Goal: Task Accomplishment & Management: Use online tool/utility

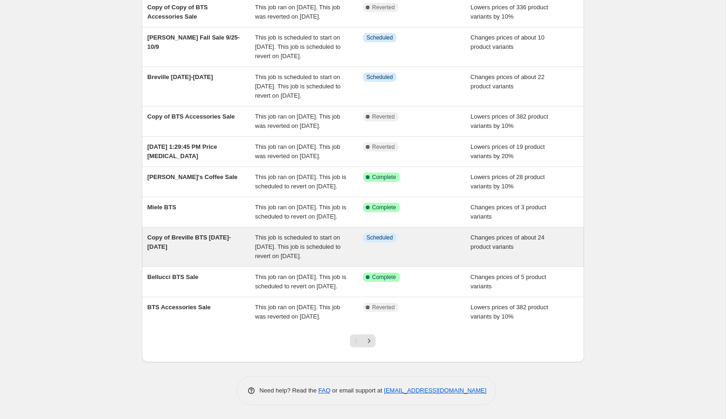
scroll to position [113, 0]
click at [301, 260] on span "This job is scheduled to start on [DATE]. This job is scheduled to revert on [D…" at bounding box center [298, 247] width 86 height 26
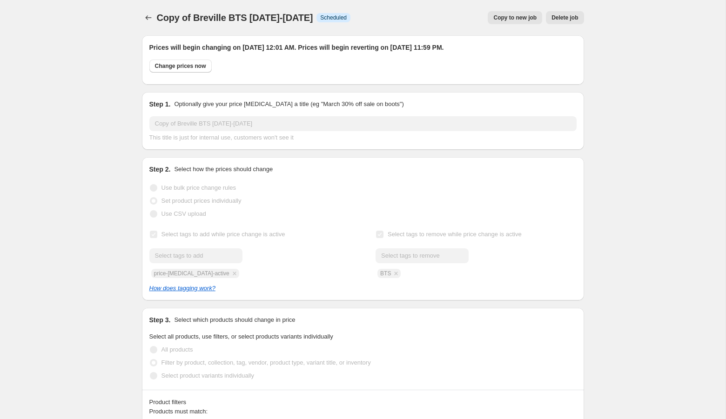
select select "product"
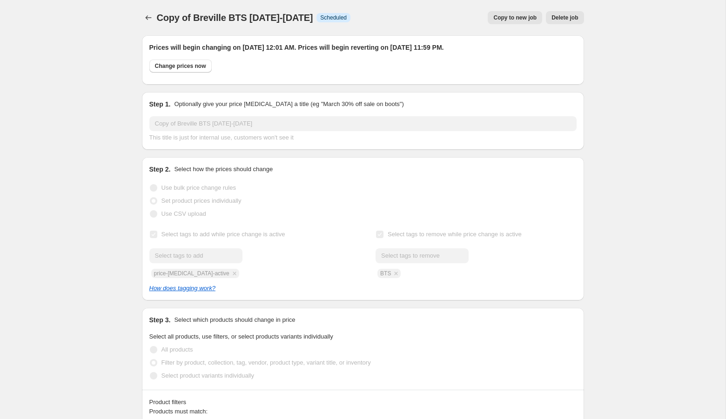
select select "product"
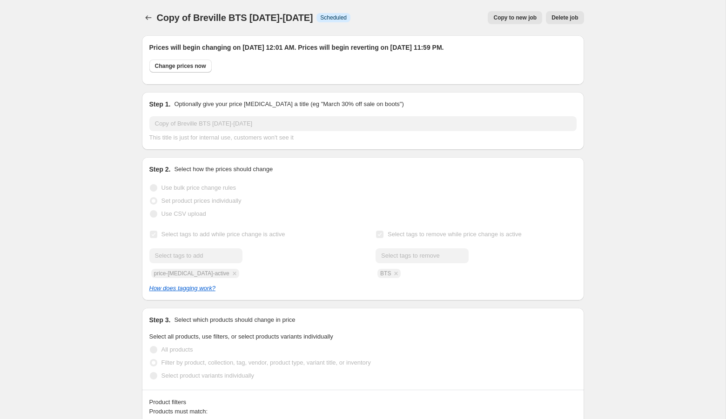
select select "product"
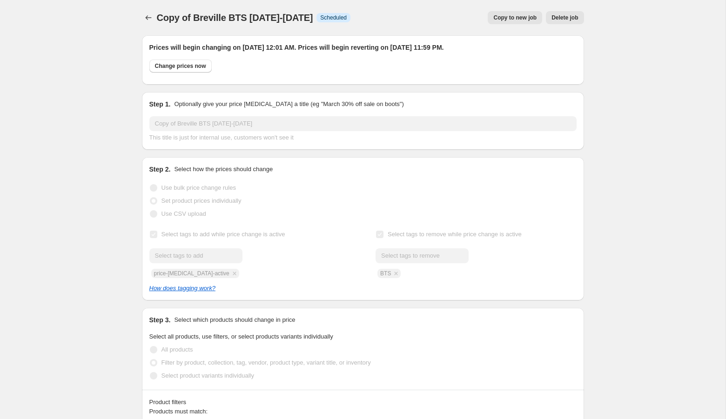
select select "product"
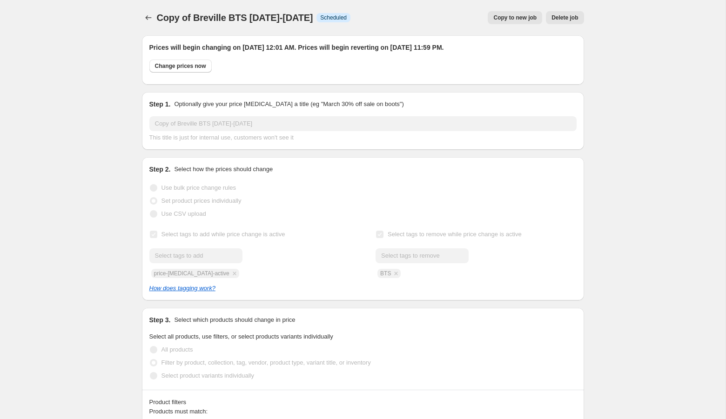
select select "product"
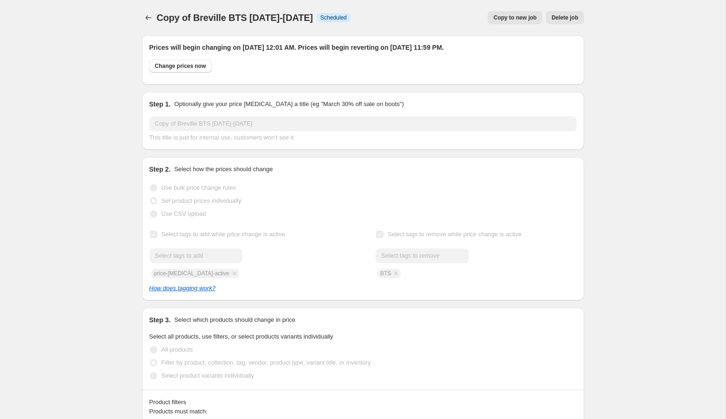
select select "product"
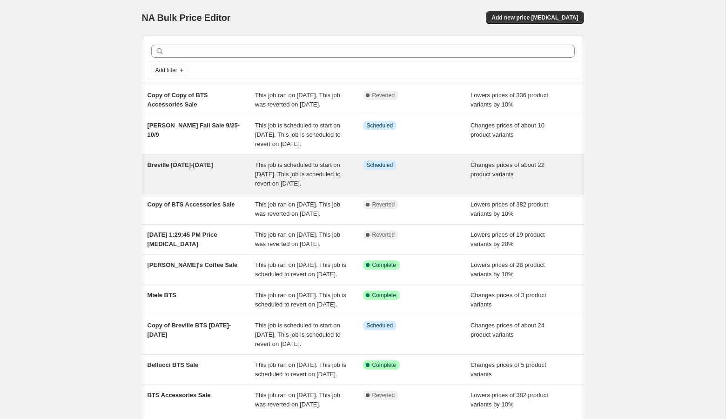
click at [186, 188] on div "Breville Sept 5-11" at bounding box center [201, 175] width 108 height 28
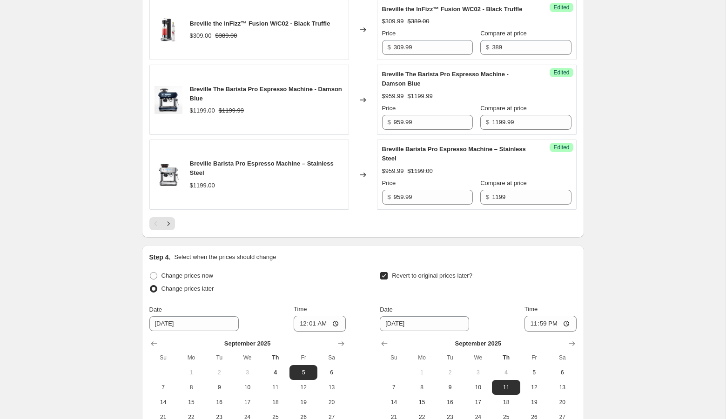
scroll to position [2400, 0]
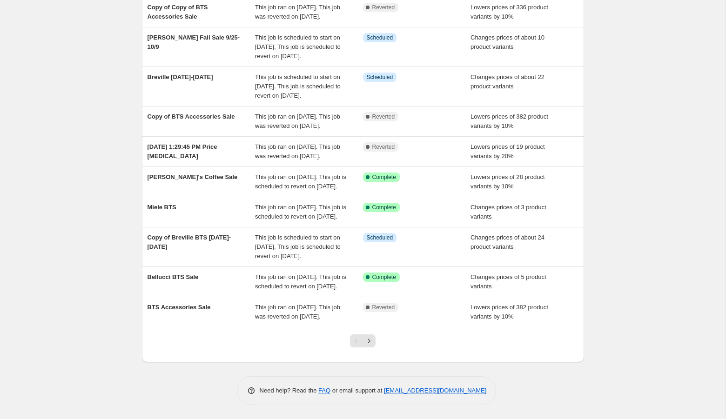
scroll to position [178, 0]
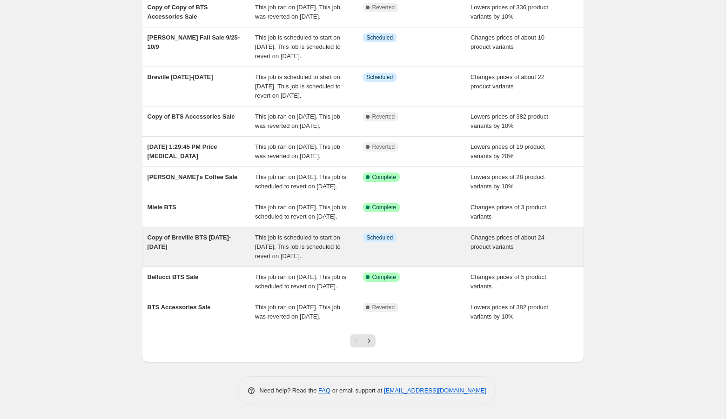
click at [195, 233] on div "Copy of Breville BTS Sept 5-11" at bounding box center [201, 247] width 108 height 28
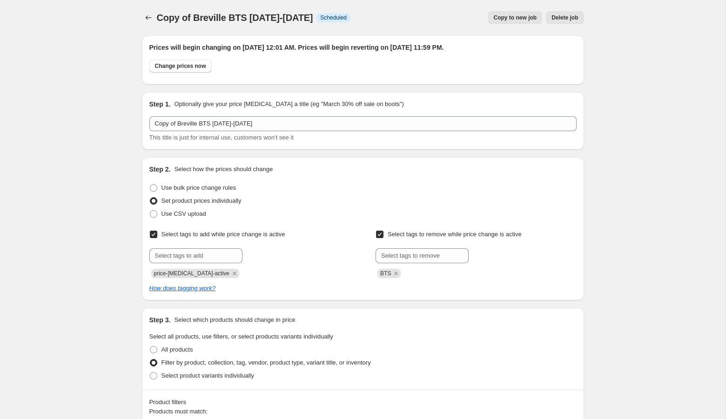
click at [573, 21] on button "Delete job" at bounding box center [565, 17] width 38 height 13
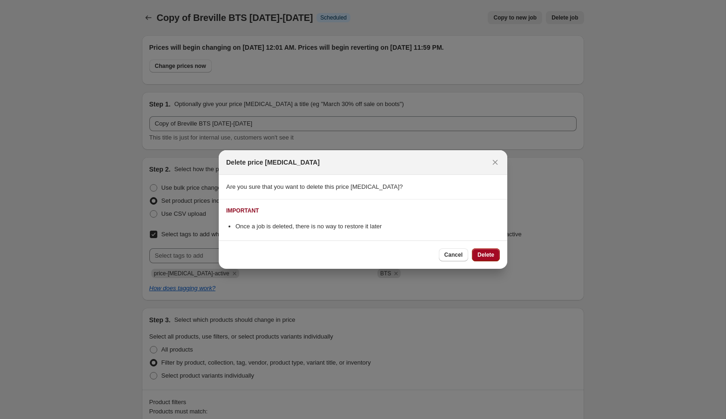
click at [490, 256] on span "Delete" at bounding box center [485, 254] width 17 height 7
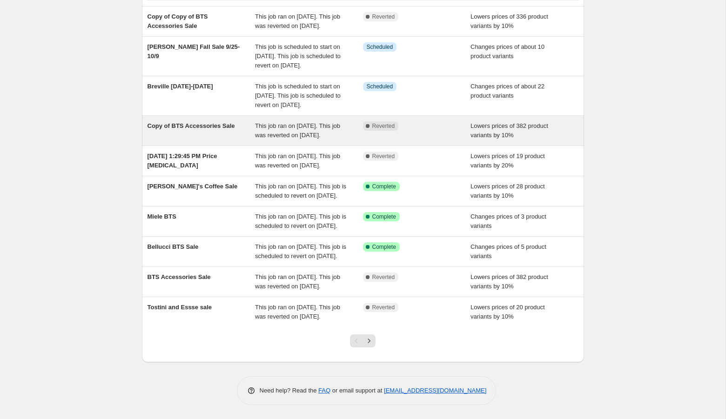
scroll to position [116, 0]
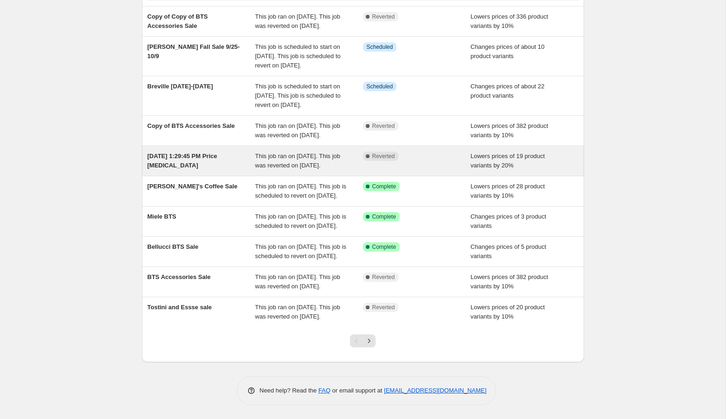
click at [221, 170] on div "Aug 28, 2025, 1:29:45 PM Price change job" at bounding box center [201, 161] width 108 height 19
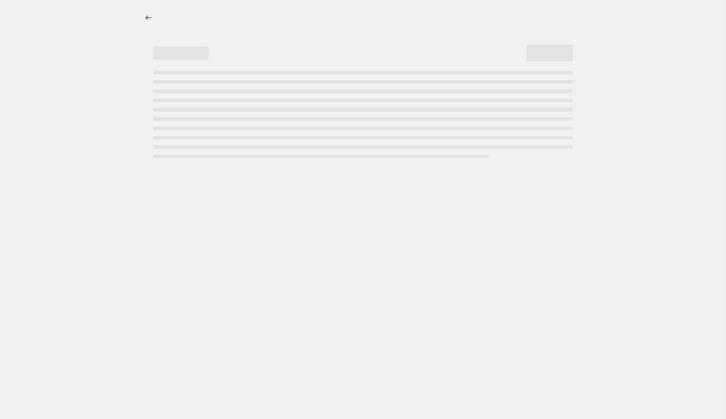
select select "percentage"
select select "collection"
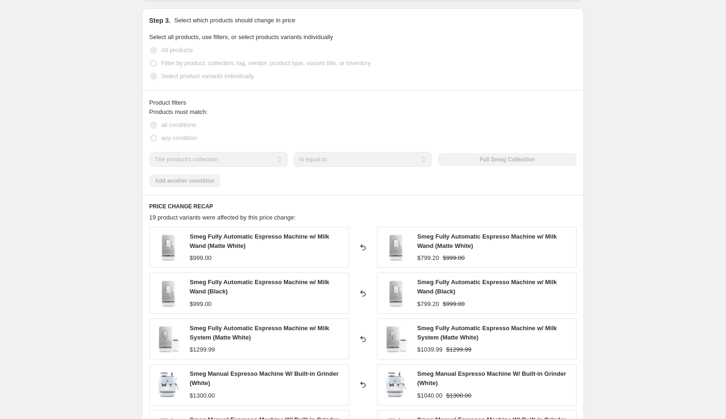
scroll to position [558, 0]
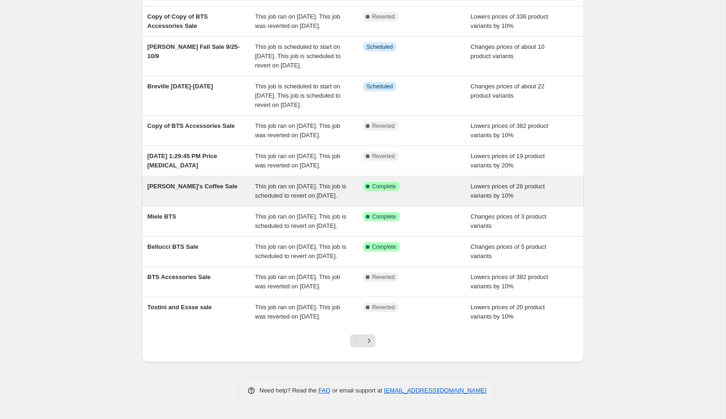
scroll to position [169, 0]
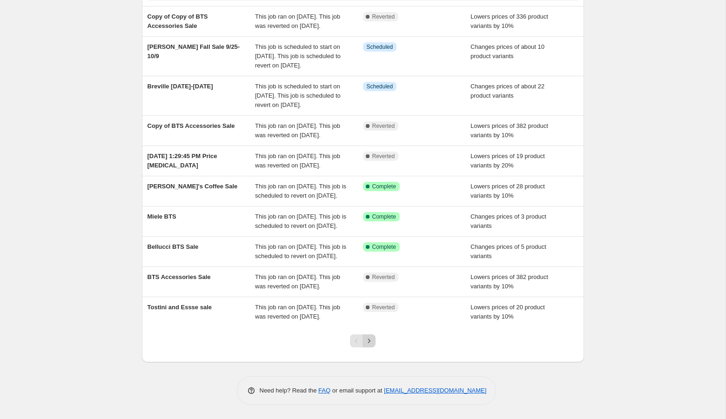
click at [371, 340] on icon "Next" at bounding box center [368, 340] width 9 height 9
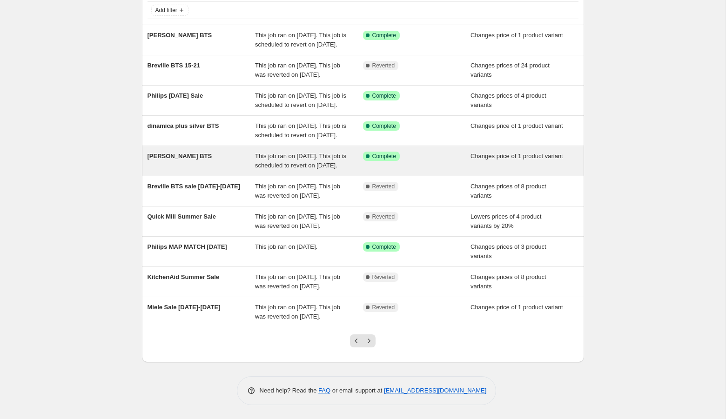
scroll to position [135, 0]
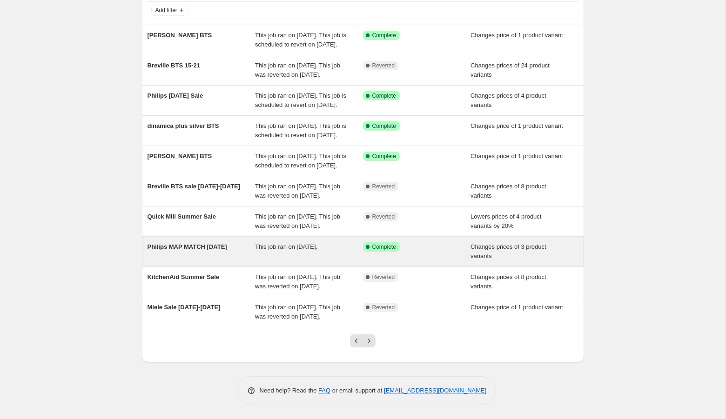
click at [212, 242] on div "Philips MAP MATCH june 30, 2025" at bounding box center [201, 251] width 108 height 19
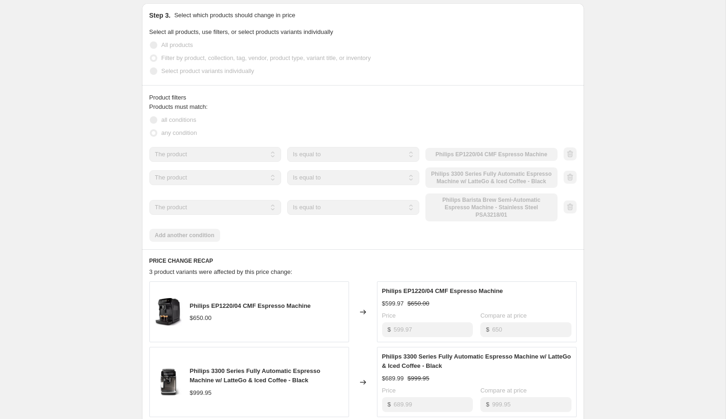
scroll to position [514, 0]
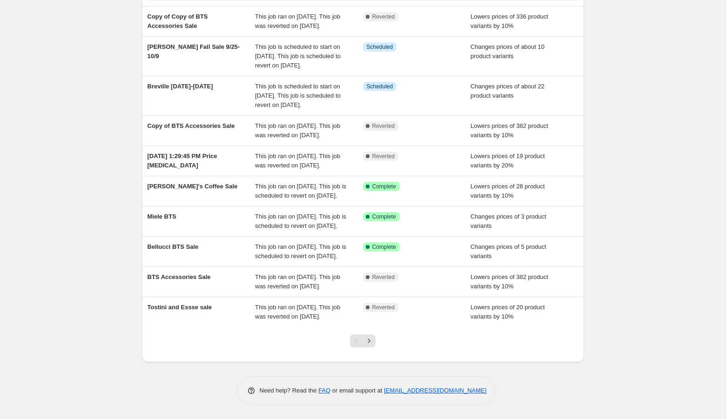
scroll to position [169, 0]
click at [369, 341] on icon "Next" at bounding box center [369, 341] width 2 height 4
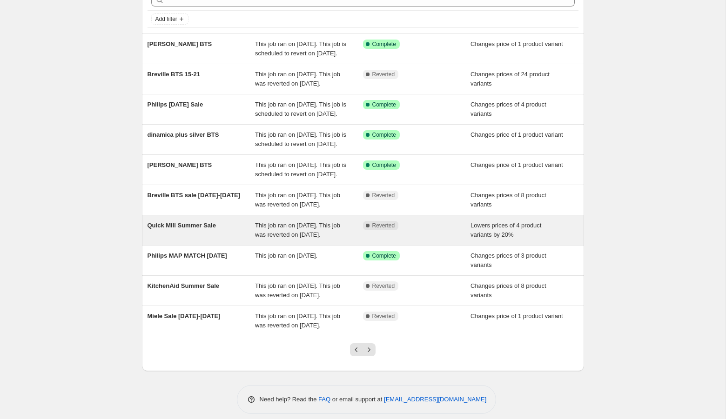
scroll to position [53, 0]
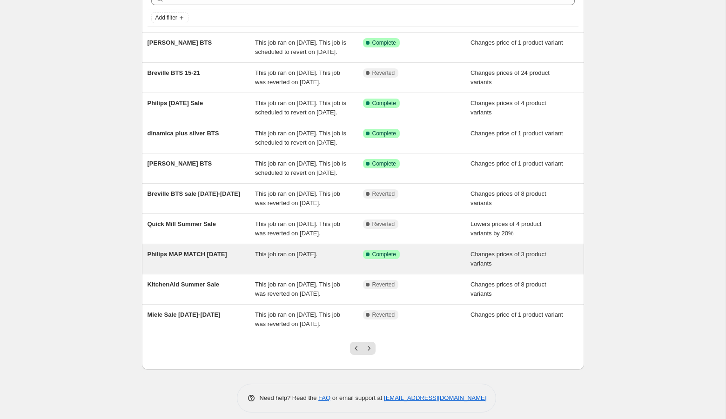
click at [201, 268] on div "Philips MAP MATCH june 30, 2025" at bounding box center [201, 259] width 108 height 19
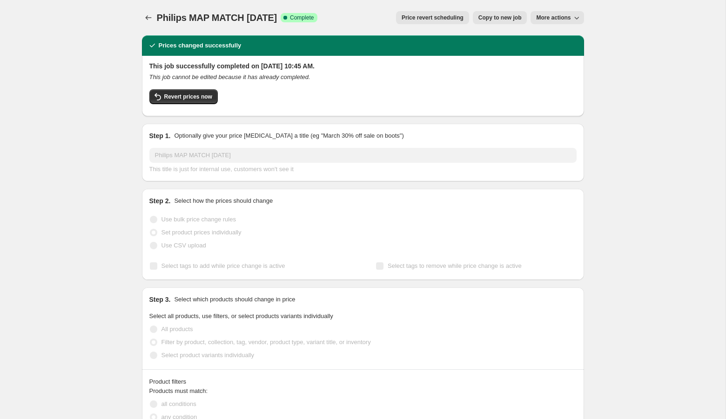
click at [464, 18] on button "Price revert scheduling" at bounding box center [432, 17] width 73 height 13
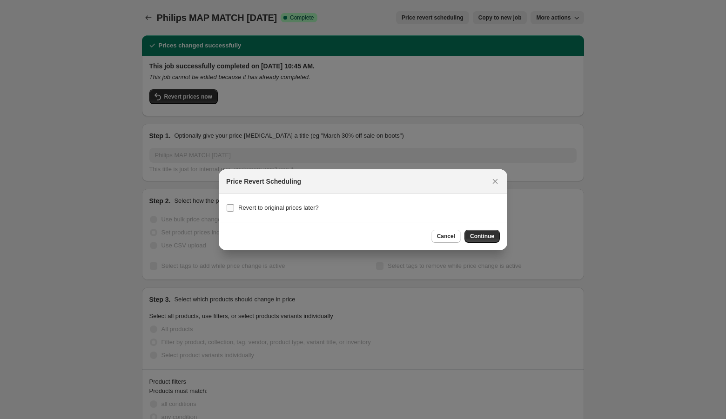
click at [286, 209] on span "Revert to original prices later?" at bounding box center [278, 207] width 80 height 7
click at [234, 209] on input "Revert to original prices later?" at bounding box center [230, 207] width 7 height 7
checkbox input "true"
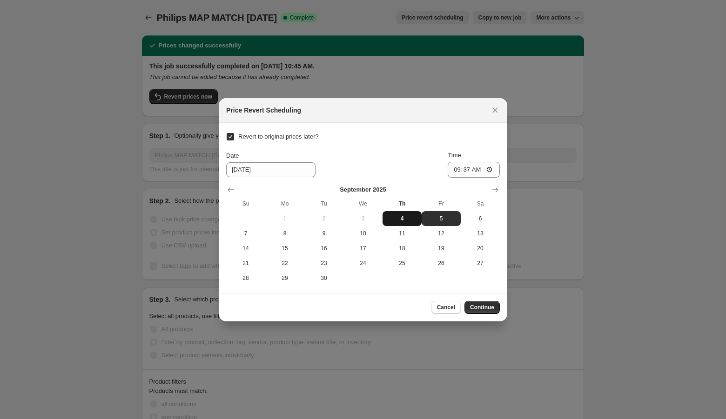
click at [399, 216] on span "4" at bounding box center [402, 218] width 32 height 7
type input "9/4/2025"
click at [456, 169] on input "09:37" at bounding box center [474, 170] width 52 height 16
type input "00:01"
click at [485, 309] on span "Continue" at bounding box center [482, 307] width 24 height 7
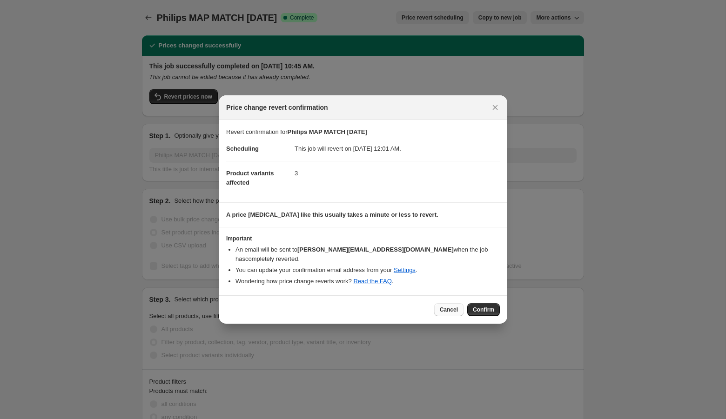
click at [438, 313] on button "Cancel" at bounding box center [448, 309] width 29 height 13
checkbox input "false"
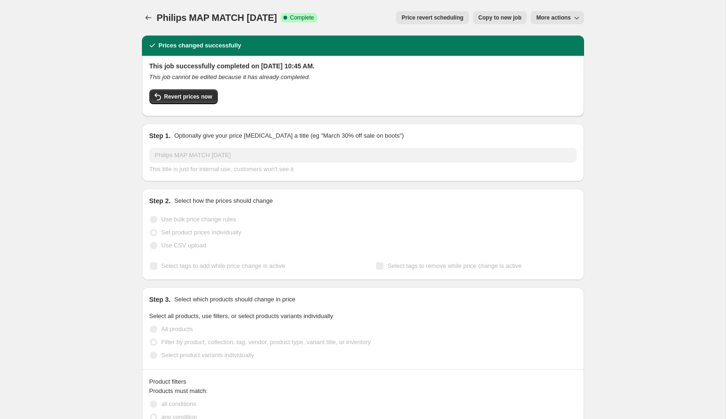
click at [438, 19] on span "Price revert scheduling" at bounding box center [433, 17] width 62 height 7
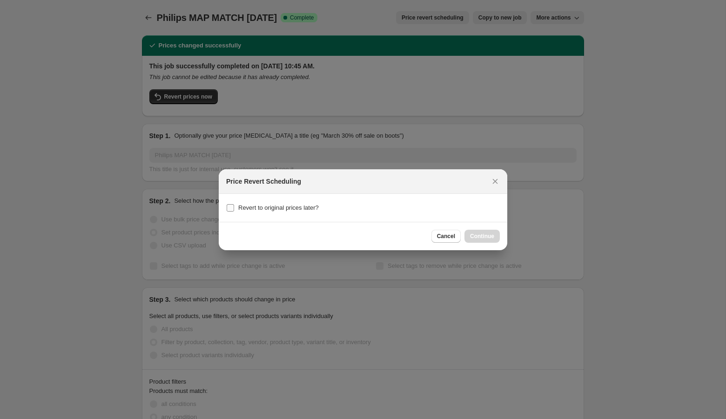
click at [278, 210] on span "Revert to original prices later?" at bounding box center [278, 207] width 80 height 7
click at [234, 210] on input "Revert to original prices later?" at bounding box center [230, 207] width 7 height 7
checkbox input "true"
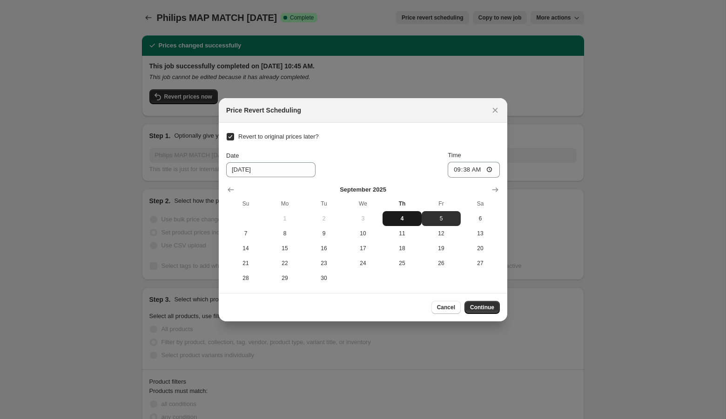
click at [400, 216] on span "4" at bounding box center [402, 218] width 32 height 7
type input "9/4/2025"
click at [454, 169] on input "09:38" at bounding box center [474, 170] width 52 height 16
type input "23:59"
click at [490, 306] on span "Continue" at bounding box center [482, 307] width 24 height 7
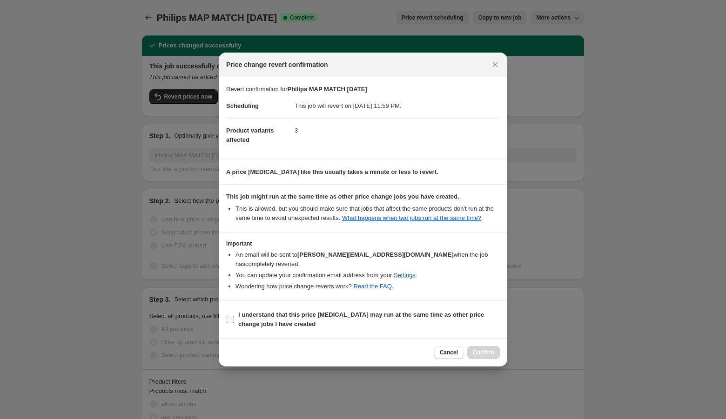
click at [362, 328] on span "I understand that this price change job may run at the same time as other price…" at bounding box center [368, 319] width 261 height 19
click at [234, 323] on input "I understand that this price change job may run at the same time as other price…" at bounding box center [230, 319] width 7 height 7
checkbox input "true"
click at [474, 353] on button "Confirm" at bounding box center [483, 352] width 33 height 13
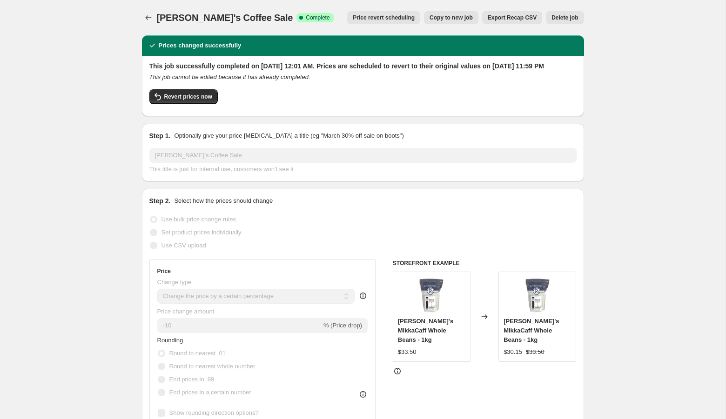
select select "percentage"
select select "collection"
click at [147, 16] on icon "Price change jobs" at bounding box center [148, 17] width 9 height 9
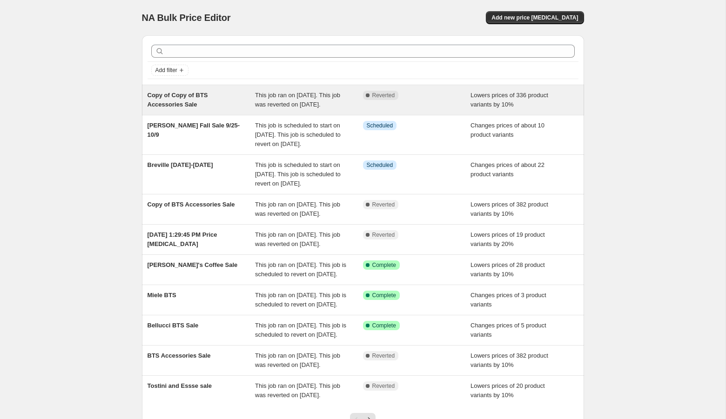
click at [205, 104] on div "Copy of Copy of BTS Accessories Sale" at bounding box center [201, 100] width 108 height 19
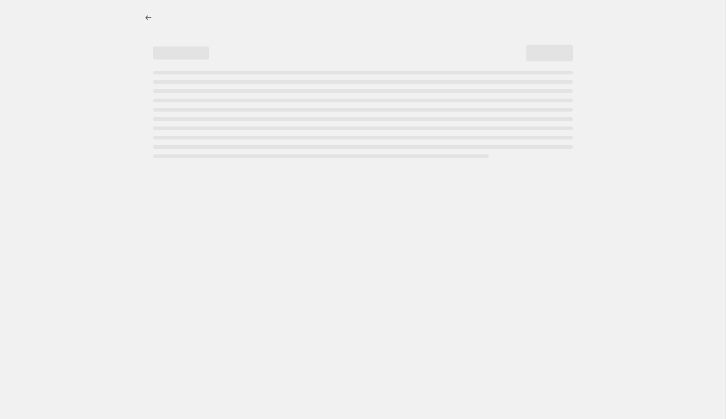
select select "percentage"
select select "tag"
select select "collection"
select select "not_equal"
select select "collection"
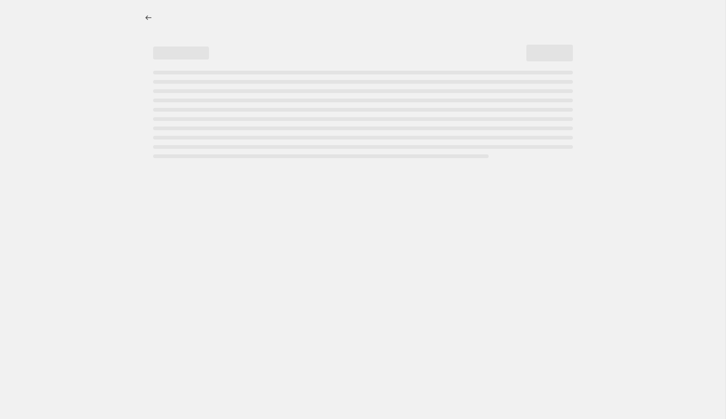
select select "not_equal"
select select "collection"
select select "not_equal"
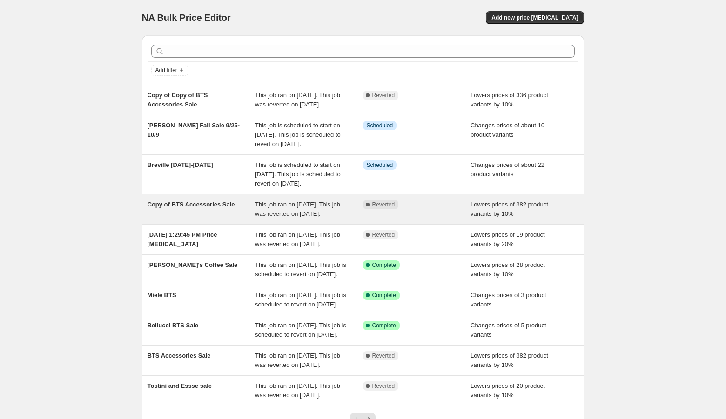
click at [412, 219] on div "Complete Reverted" at bounding box center [417, 209] width 108 height 19
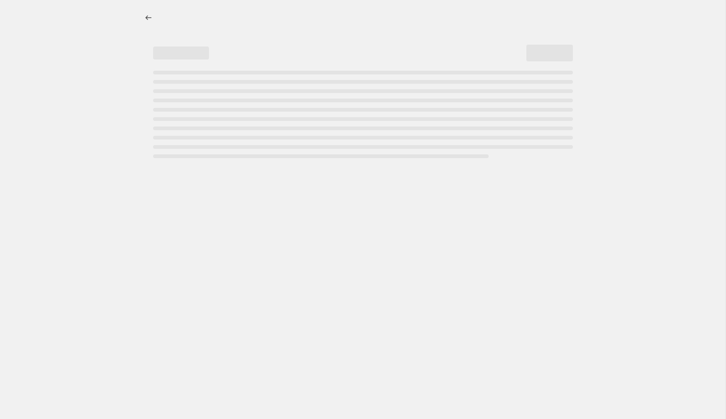
select select "percentage"
select select "tag"
select select "collection"
select select "not_equal"
